Goal: Task Accomplishment & Management: Complete application form

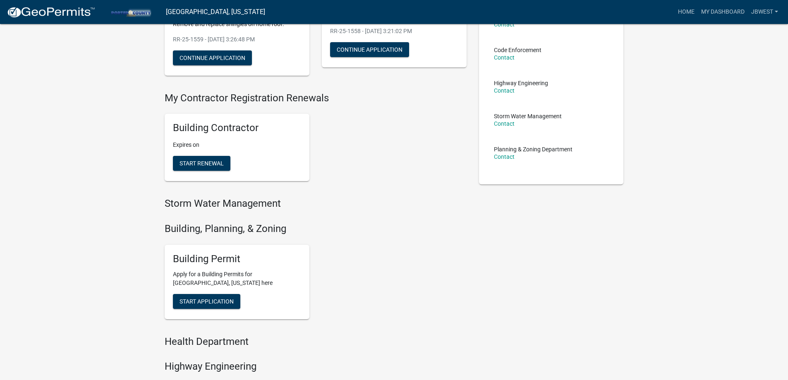
scroll to position [124, 0]
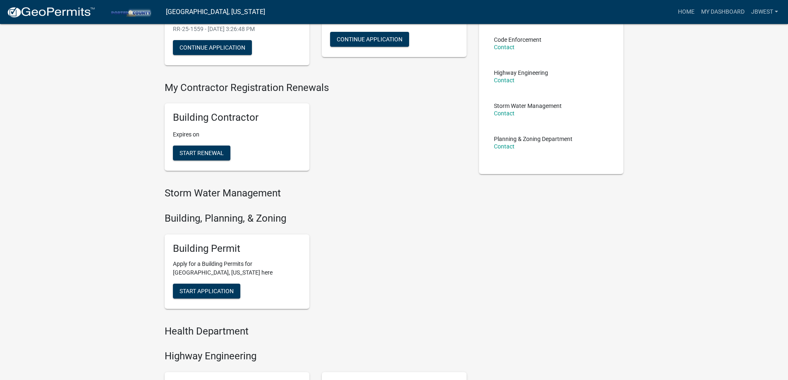
click at [202, 302] on div "Building Permit Apply for a Building Permits for [GEOGRAPHIC_DATA], [US_STATE] …" at bounding box center [237, 272] width 145 height 74
click at [204, 298] on div "Building Permit Apply for a Building Permits for [GEOGRAPHIC_DATA], [US_STATE] …" at bounding box center [237, 272] width 145 height 74
click at [207, 295] on button "Start Application" at bounding box center [206, 291] width 67 height 15
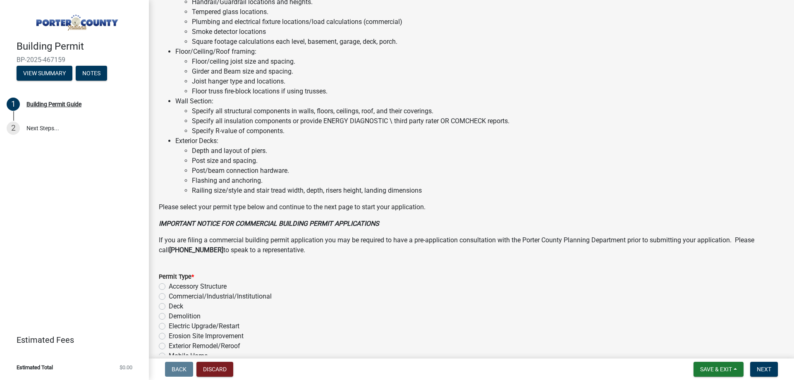
scroll to position [538, 0]
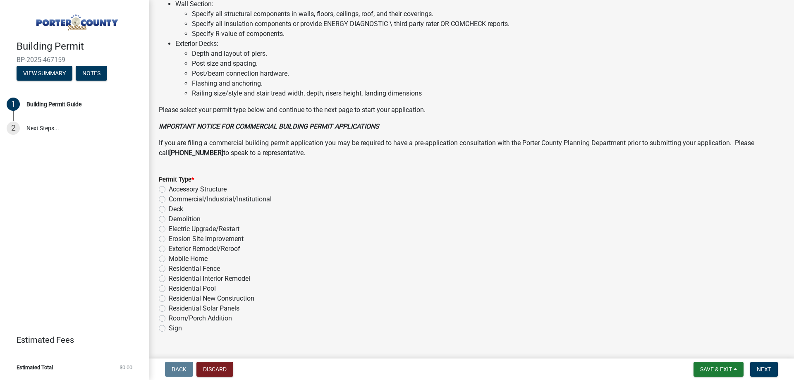
click at [224, 251] on label "Exterior Remodel/Reroof" at bounding box center [205, 249] width 72 height 10
click at [174, 249] on input "Exterior Remodel/Reroof" at bounding box center [171, 246] width 5 height 5
radio input "true"
click at [763, 368] on span "Next" at bounding box center [764, 369] width 14 height 7
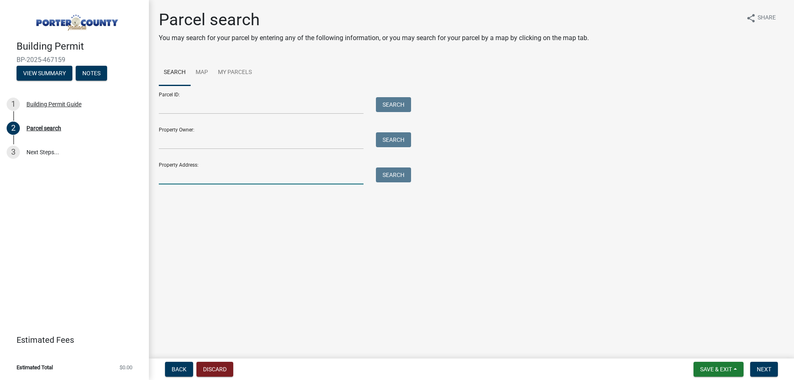
click at [220, 180] on input "Property Address:" at bounding box center [261, 176] width 205 height 17
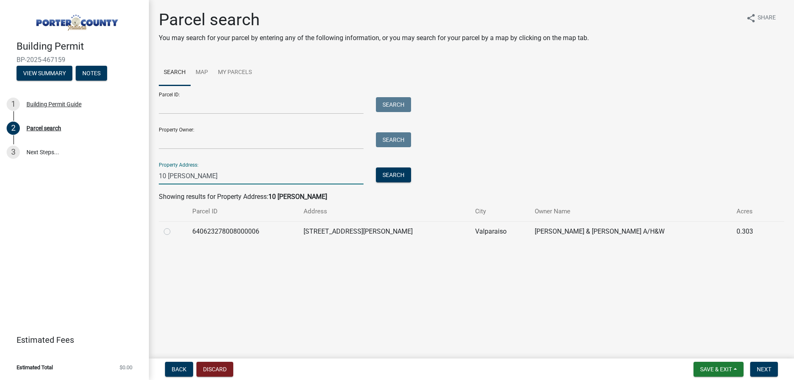
type input "10 [PERSON_NAME]"
click at [174, 227] on label at bounding box center [174, 227] width 0 height 0
click at [174, 229] on input "radio" at bounding box center [176, 229] width 5 height 5
radio input "true"
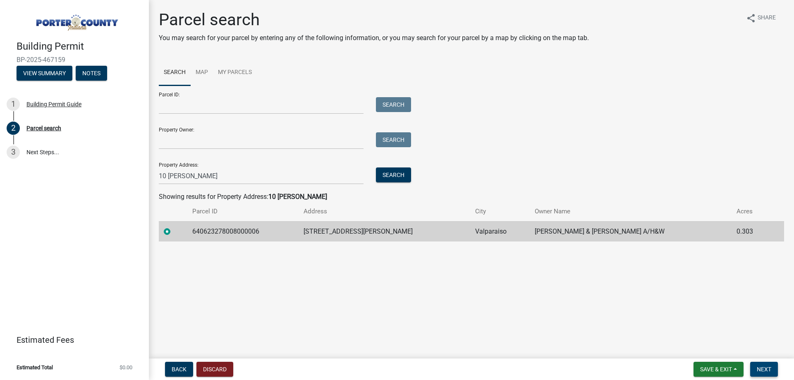
click at [769, 367] on span "Next" at bounding box center [764, 369] width 14 height 7
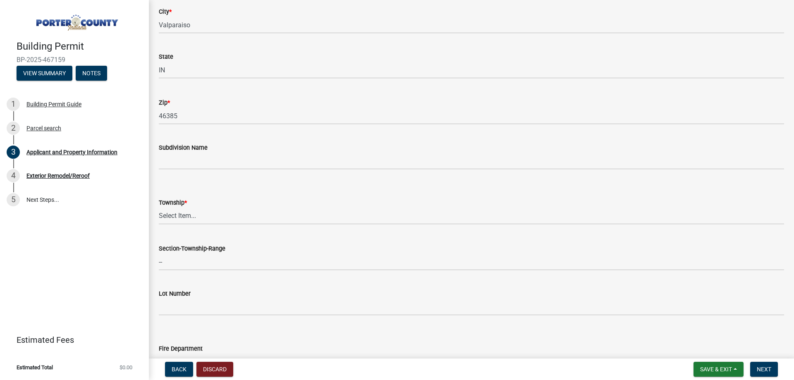
scroll to position [207, 0]
click at [216, 211] on select "Select Item... [PERSON_NAME][GEOGRAPHIC_DATA] [PERSON_NAME][GEOGRAPHIC_DATA] [G…" at bounding box center [471, 214] width 625 height 17
click at [159, 206] on select "Select Item... [PERSON_NAME][GEOGRAPHIC_DATA] [PERSON_NAME][GEOGRAPHIC_DATA] [G…" at bounding box center [471, 214] width 625 height 17
select select "403f4b3c-c23a-4b9f-b6b7-b4f73366513c"
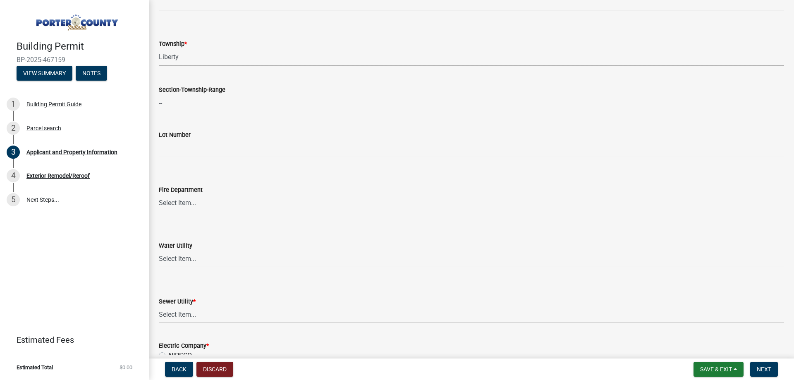
scroll to position [372, 0]
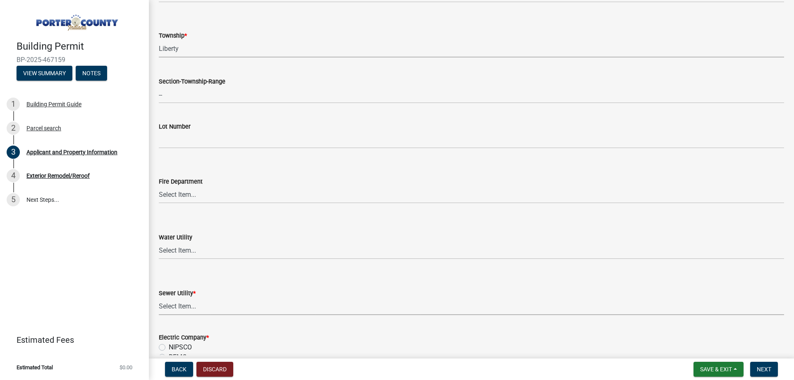
click at [190, 304] on select "Select Item... Aqua [US_STATE] Inc Damon Run Falling Waters Lake Eliza - LEACD …" at bounding box center [471, 306] width 625 height 17
click at [159, 298] on select "Select Item... Aqua [US_STATE] Inc Damon Run Falling Waters Lake Eliza - LEACD …" at bounding box center [471, 306] width 625 height 17
select select "ea6751d4-6bf7-4a16-89ee-f7801ab82aa1"
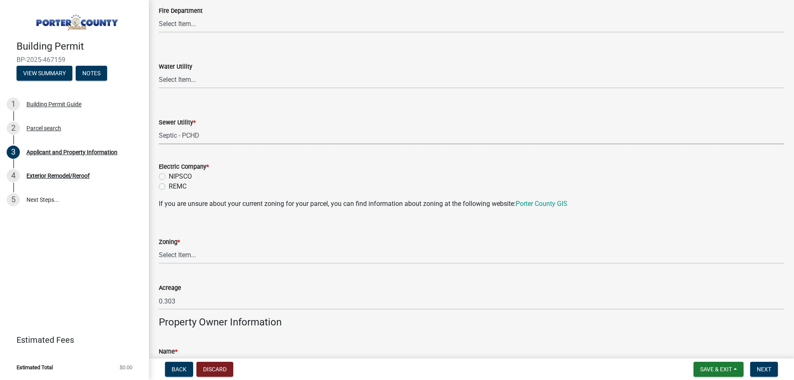
scroll to position [579, 0]
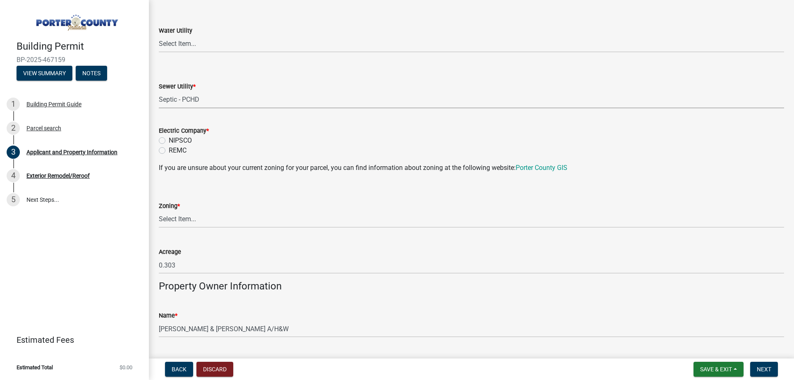
click at [173, 143] on label "NIPSCO" at bounding box center [180, 141] width 23 height 10
click at [173, 141] on input "NIPSCO" at bounding box center [171, 138] width 5 height 5
radio input "true"
click at [190, 223] on wm-data-entity-input "Zoning * Select Item... A1 A2 CH CM CN I1 I2 I3 IN MP OT P1 P2 PUD R1 R2 R3 R4 …" at bounding box center [471, 208] width 625 height 56
click at [189, 222] on select "Select Item... A1 A2 CH CM CN I1 I2 I3 IN MP OT P1 P2 PUD R1 R2 R3 R4 RL RR" at bounding box center [471, 219] width 625 height 17
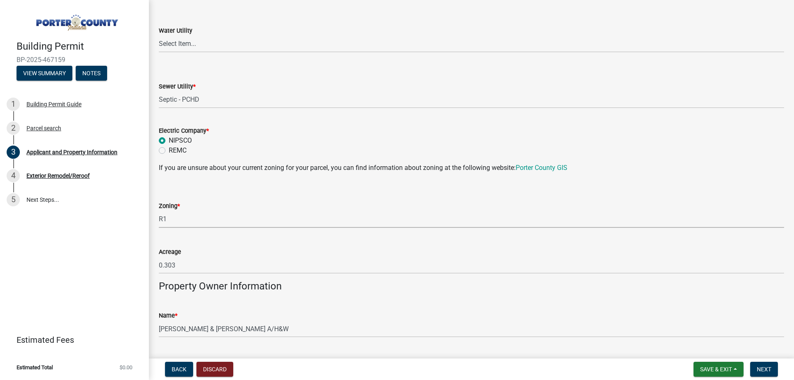
click at [159, 211] on select "Select Item... A1 A2 CH CM CN I1 I2 I3 IN MP OT P1 P2 PUD R1 R2 R3 R4 RL RR" at bounding box center [471, 219] width 625 height 17
select select "e2d1b1d7-ccc9-456b-9e96-e16306515997"
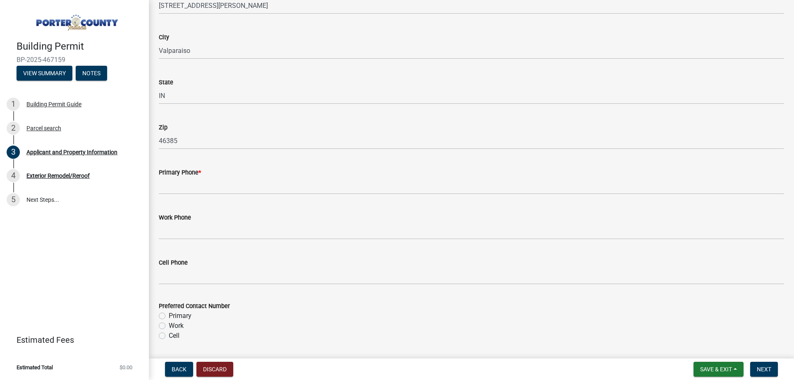
scroll to position [993, 0]
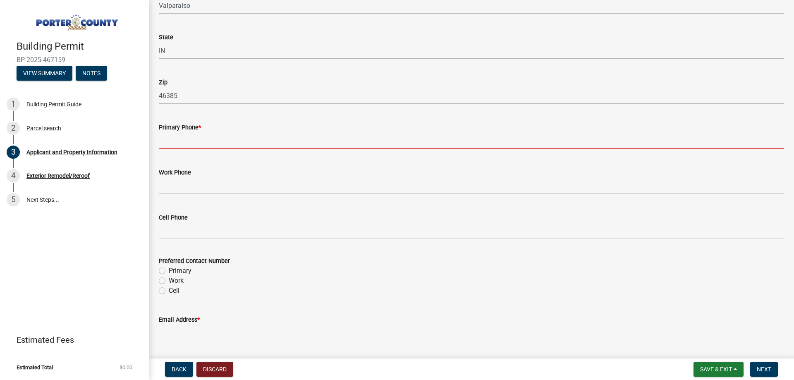
click at [214, 149] on input "Primary Phone *" at bounding box center [471, 140] width 625 height 17
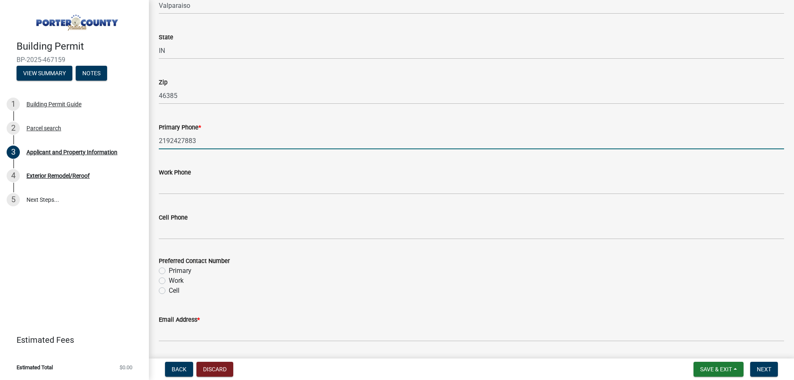
scroll to position [1158, 0]
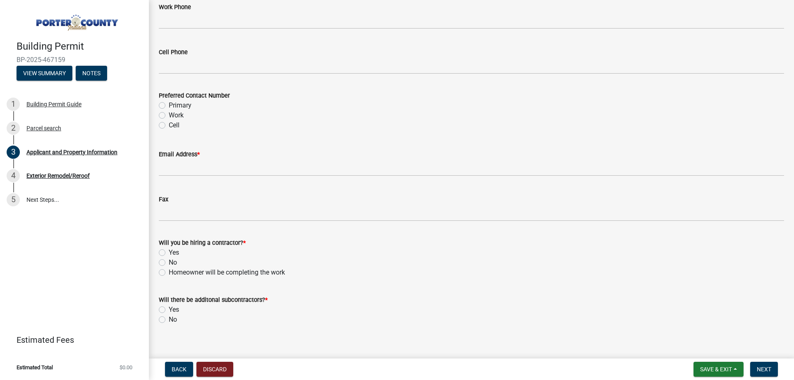
type input "2192427883"
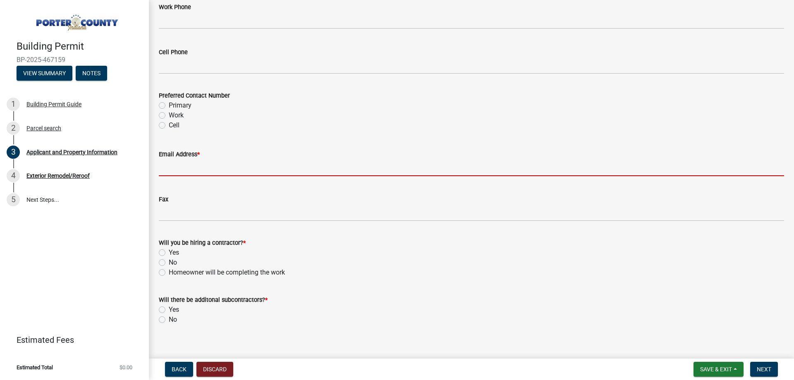
click at [220, 172] on input "Email Address *" at bounding box center [471, 167] width 625 height 17
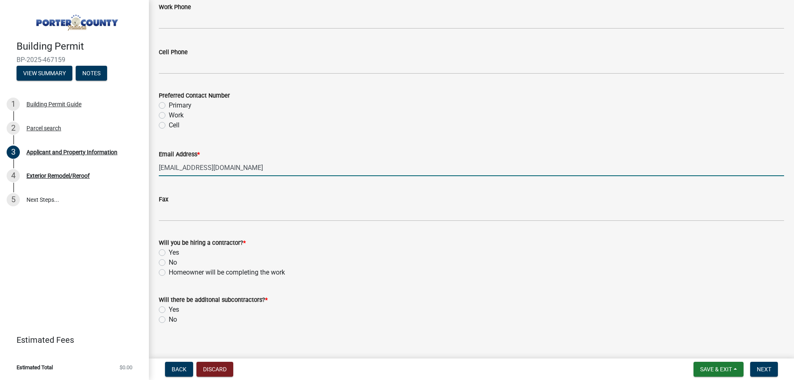
type input "[EMAIL_ADDRESS][DOMAIN_NAME]"
click at [176, 251] on label "Yes" at bounding box center [174, 253] width 10 height 10
click at [174, 251] on input "Yes" at bounding box center [171, 250] width 5 height 5
radio input "true"
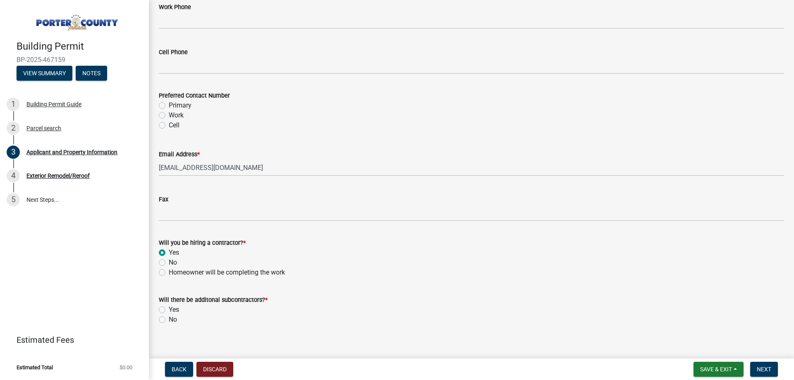
click at [169, 323] on label "No" at bounding box center [173, 320] width 8 height 10
click at [169, 320] on input "No" at bounding box center [171, 317] width 5 height 5
radio input "true"
click at [755, 370] on button "Next" at bounding box center [764, 369] width 28 height 15
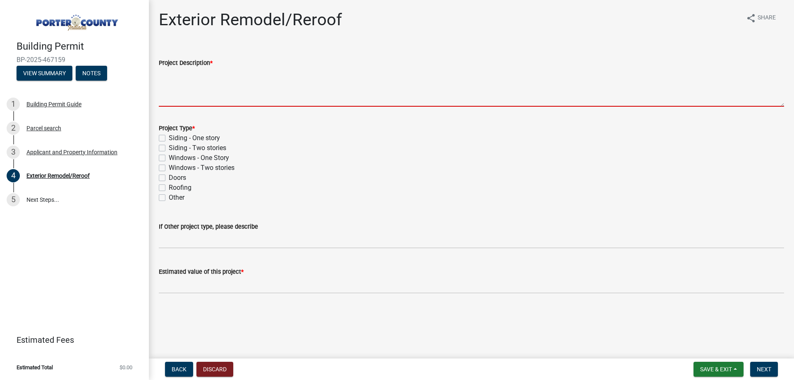
click at [249, 89] on textarea "Project Description *" at bounding box center [471, 87] width 625 height 39
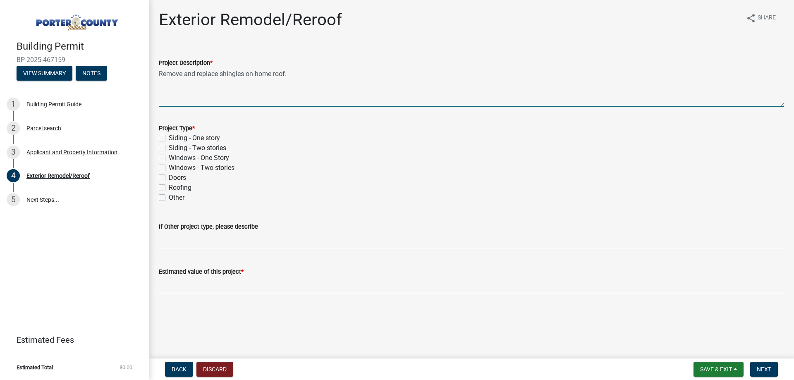
type textarea "Remove and replace shingles on home roof."
click at [184, 187] on label "Roofing" at bounding box center [180, 188] width 23 height 10
click at [174, 187] on input "Roofing" at bounding box center [171, 185] width 5 height 5
checkbox input "true"
checkbox input "false"
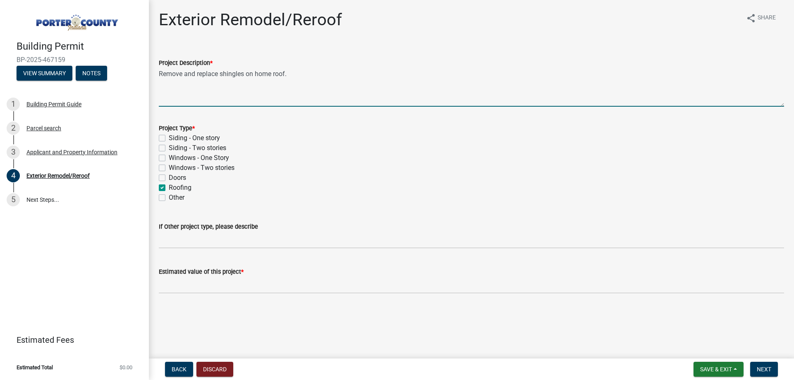
checkbox input "false"
checkbox input "true"
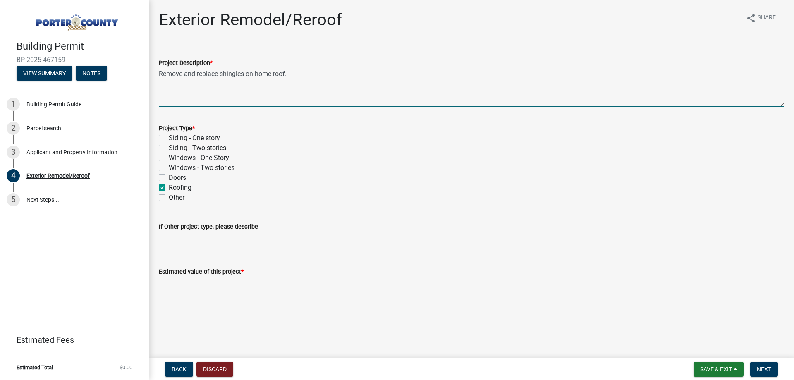
checkbox input "false"
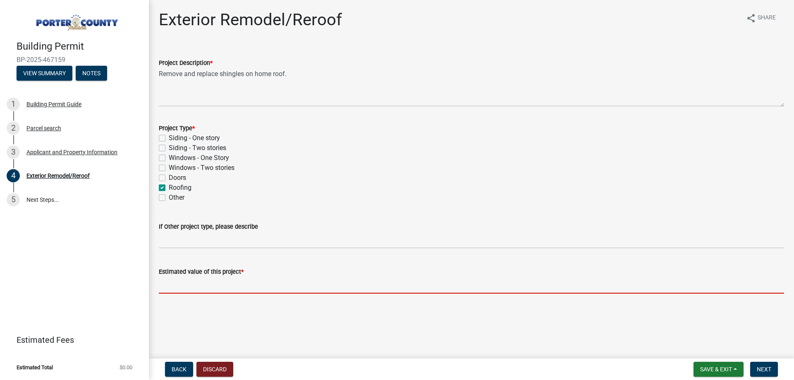
click at [199, 290] on input "text" at bounding box center [471, 285] width 625 height 17
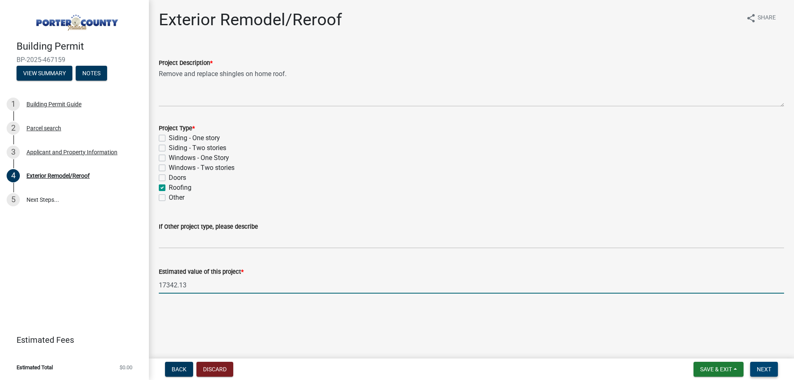
type input "17342.13"
click at [761, 367] on span "Next" at bounding box center [764, 369] width 14 height 7
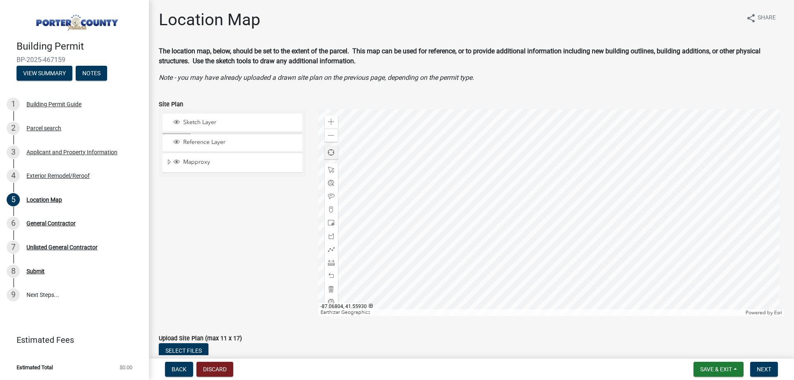
scroll to position [61, 0]
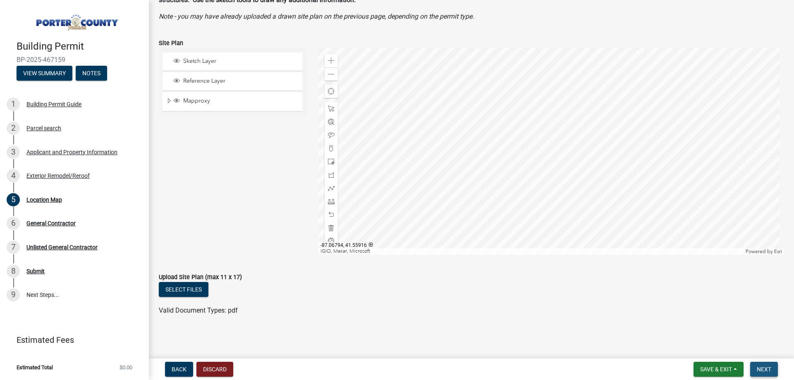
click at [764, 369] on span "Next" at bounding box center [764, 369] width 14 height 7
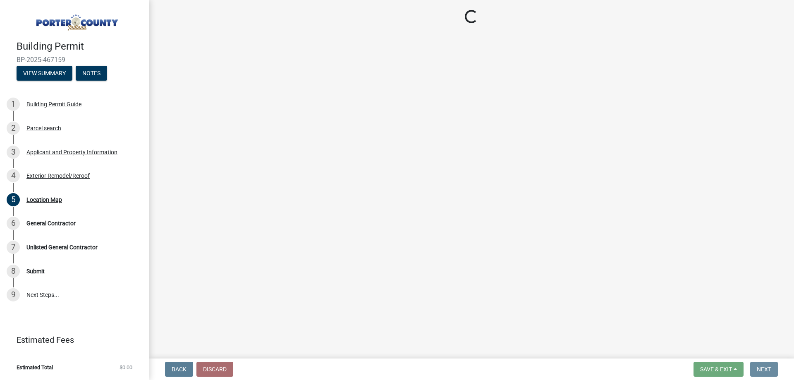
scroll to position [0, 0]
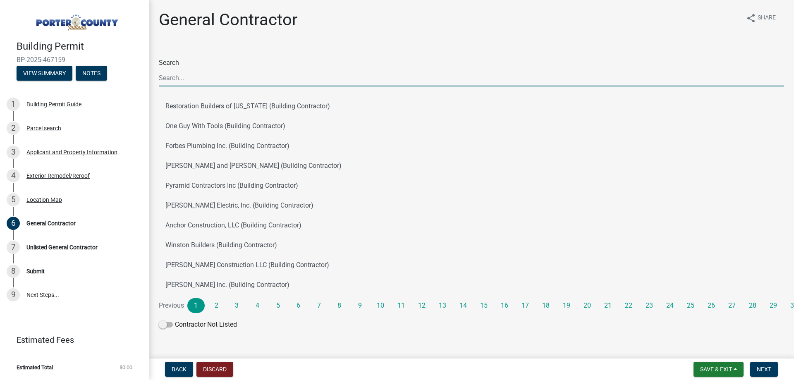
drag, startPoint x: 211, startPoint y: 72, endPoint x: 207, endPoint y: 82, distance: 11.3
click at [211, 71] on input "Search" at bounding box center [471, 77] width 625 height 17
type input "J & B West"
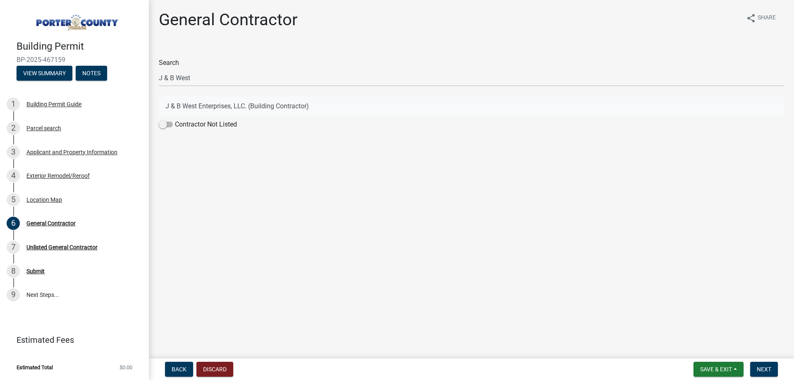
click at [247, 107] on button "J & B West Enterprises, LLC. (Building Contractor)" at bounding box center [471, 106] width 625 height 20
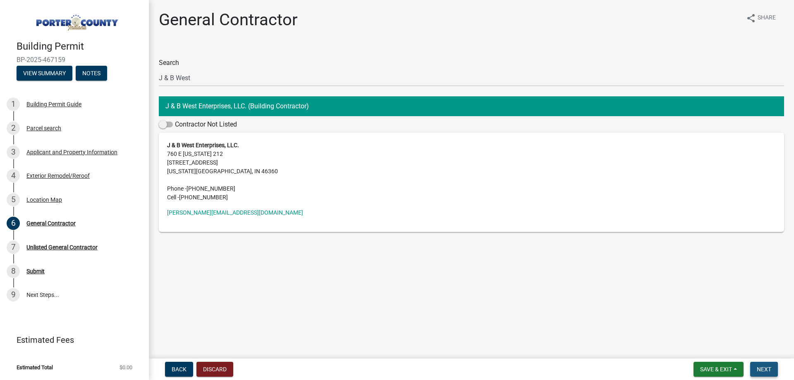
click at [758, 366] on span "Next" at bounding box center [764, 369] width 14 height 7
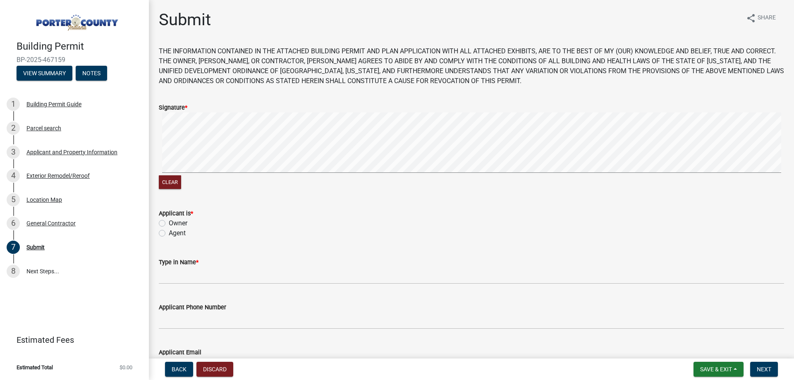
click at [187, 233] on div "Agent" at bounding box center [471, 233] width 625 height 10
click at [185, 233] on label "Agent" at bounding box center [177, 233] width 17 height 10
click at [174, 233] on input "Agent" at bounding box center [171, 230] width 5 height 5
radio input "true"
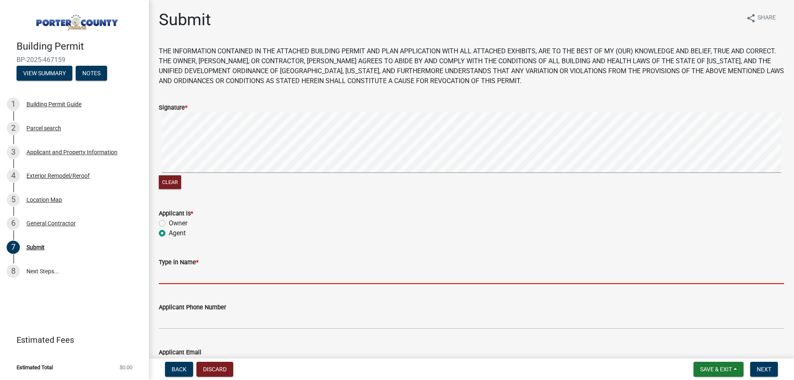
click at [199, 274] on input "Type in Name *" at bounding box center [471, 275] width 625 height 17
type input "[PERSON_NAME]"
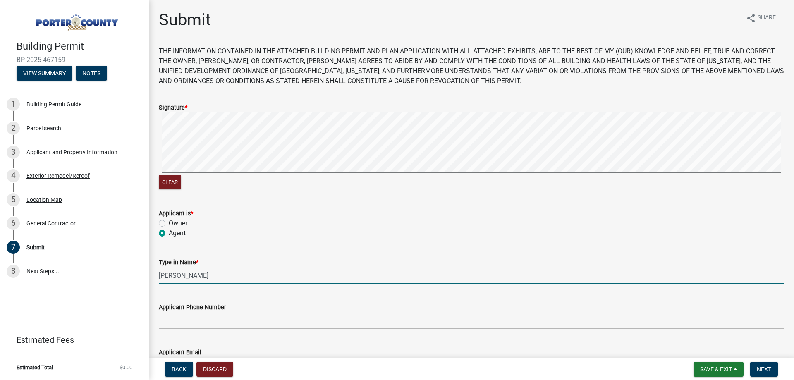
type input "[PERSON_NAME][EMAIL_ADDRESS][DOMAIN_NAME]"
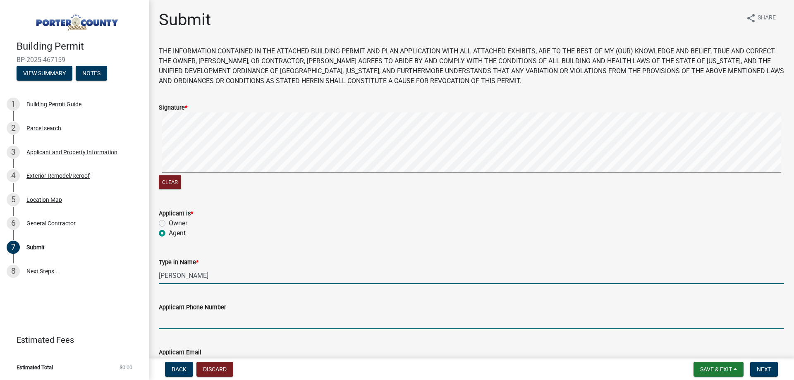
click at [219, 319] on input "Applicant Phone Number" at bounding box center [471, 320] width 625 height 17
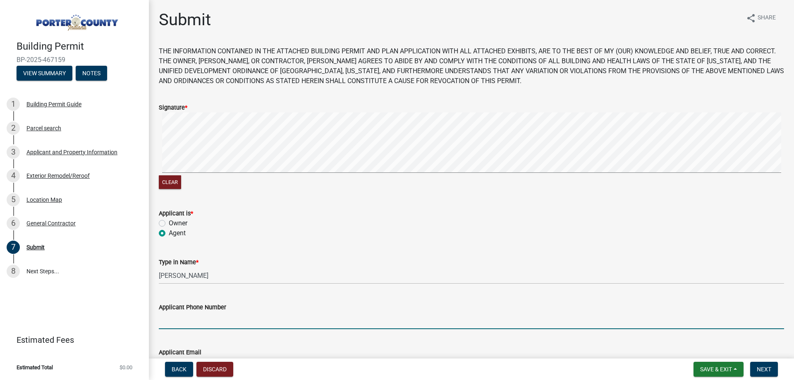
type input "2193636151"
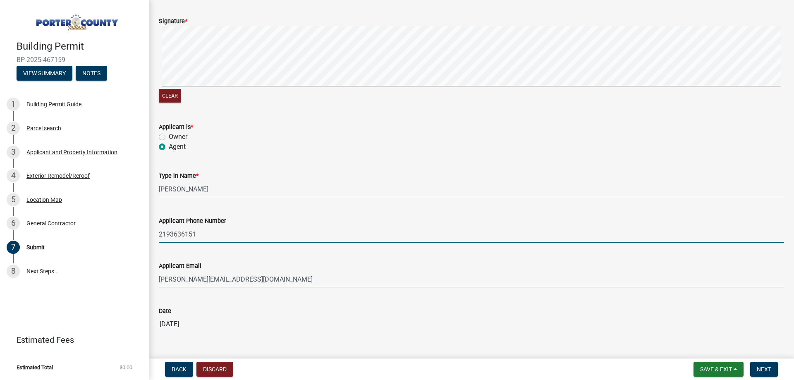
scroll to position [109, 0]
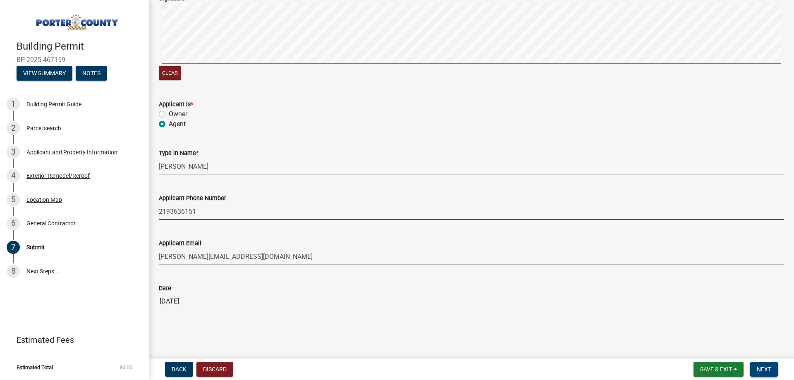
click at [755, 370] on button "Next" at bounding box center [764, 369] width 28 height 15
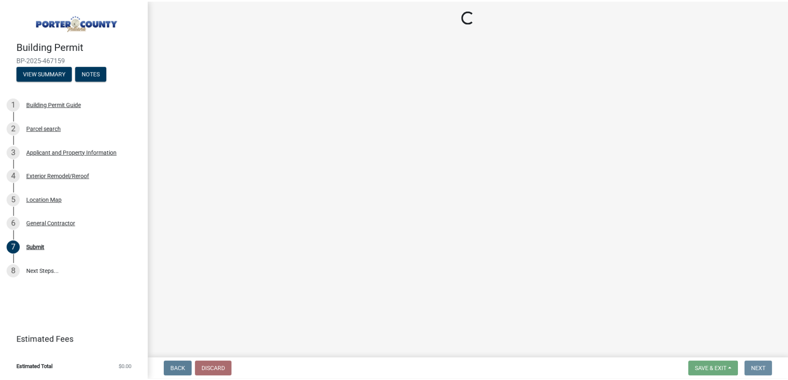
scroll to position [0, 0]
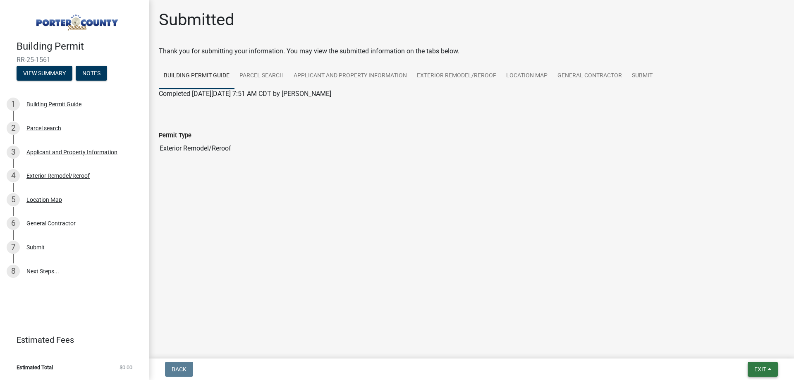
click at [766, 372] on span "Exit" at bounding box center [760, 369] width 12 height 7
click at [743, 345] on button "Save & Exit" at bounding box center [745, 348] width 66 height 20
